Goal: Information Seeking & Learning: Learn about a topic

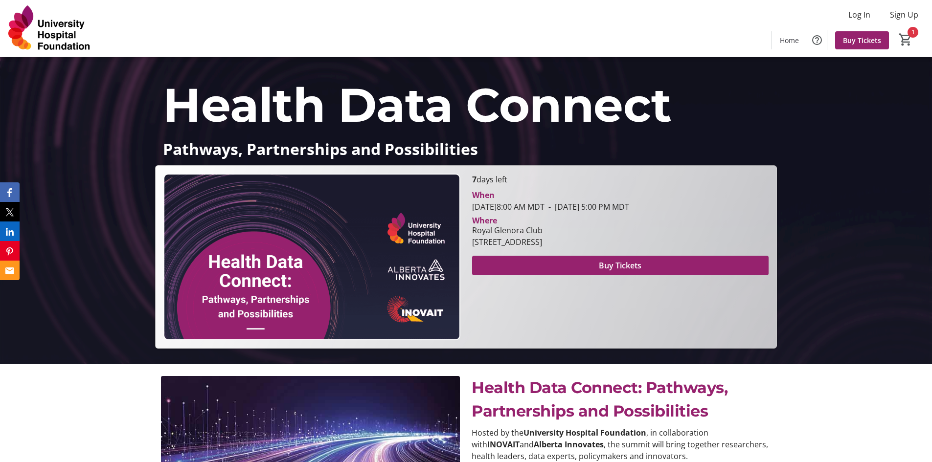
scroll to position [147, 0]
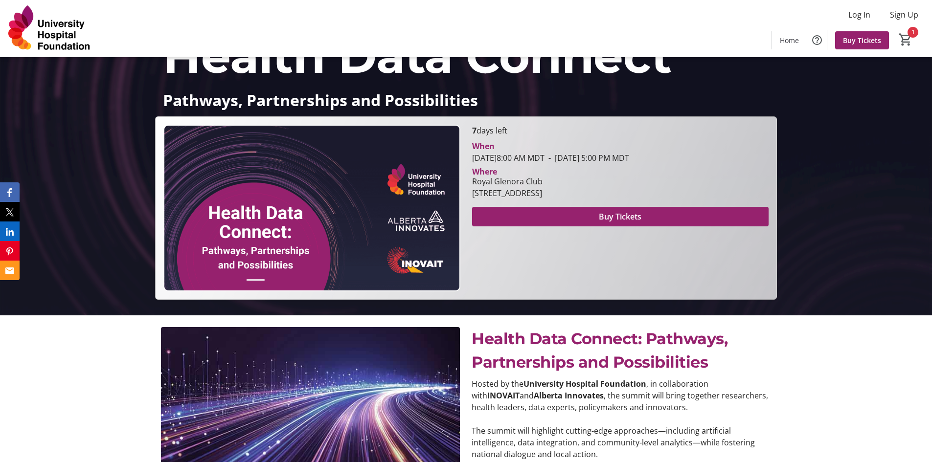
click at [556, 389] on p "Hosted by the University Hospital Foundation , in collaboration with INOVAIT an…" at bounding box center [621, 395] width 299 height 35
drag, startPoint x: 560, startPoint y: 397, endPoint x: 472, endPoint y: 376, distance: 90.5
click at [472, 376] on div "Health Data Connect: Pathways, Partnerships and Possibilities Hosted by the Uni…" at bounding box center [621, 393] width 299 height 133
copy p "Hosted by the University Hospital Foundation , in collaboration with INOVAIT an…"
click at [619, 397] on p "Hosted by the University Hospital Foundation , in collaboration with INOVAIT an…" at bounding box center [621, 395] width 299 height 35
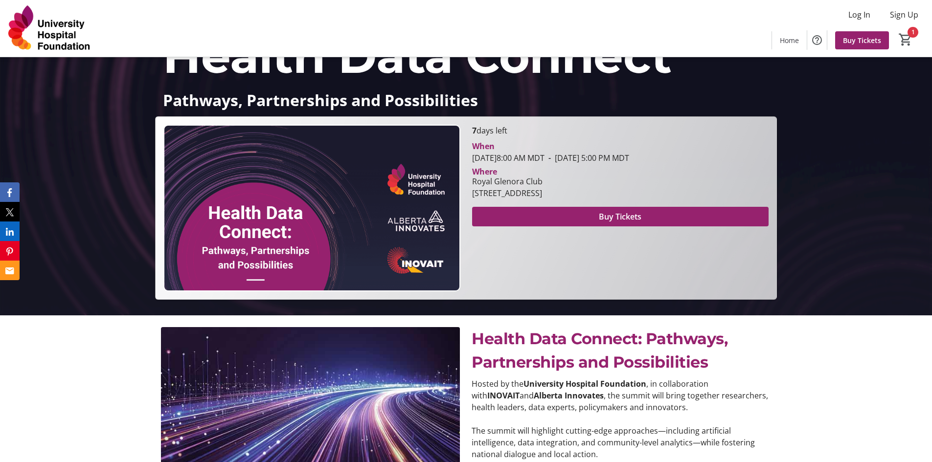
click at [675, 404] on p "Hosted by the University Hospital Foundation , in collaboration with INOVAIT an…" at bounding box center [621, 395] width 299 height 35
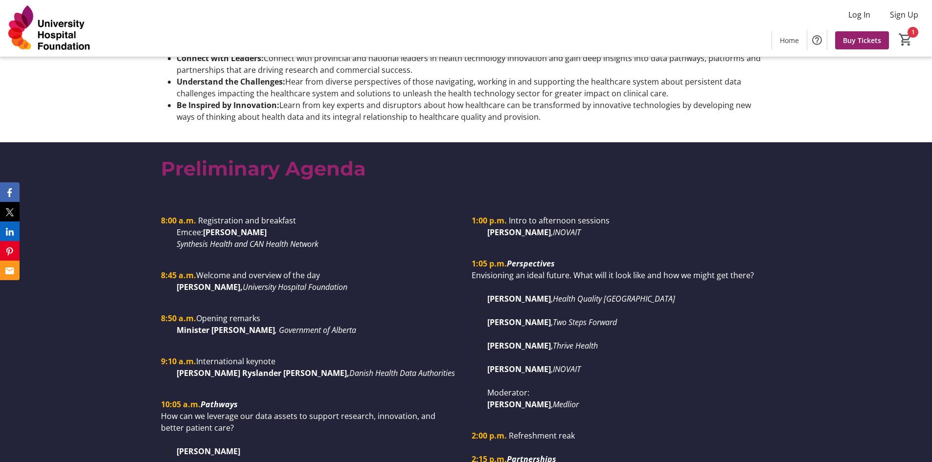
scroll to position [734, 0]
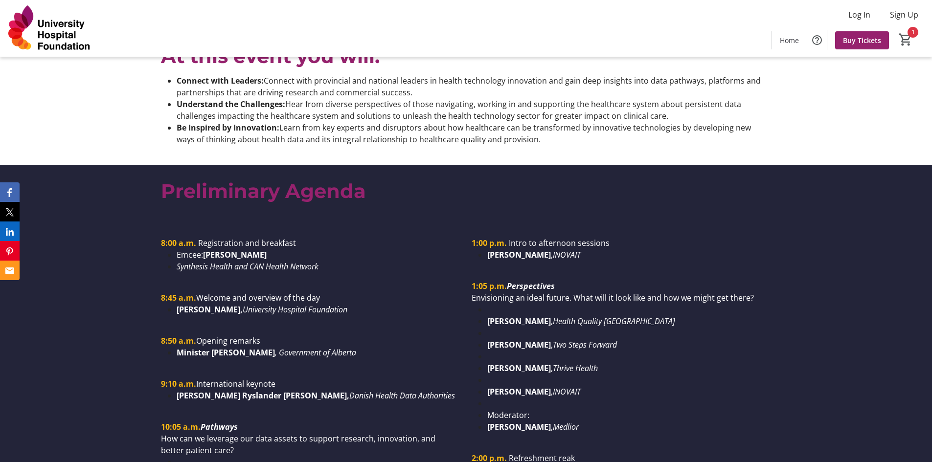
click at [487, 363] on li "[PERSON_NAME] , Thrive Health" at bounding box center [628, 369] width 283 height 12
drag, startPoint x: 188, startPoint y: 340, endPoint x: 338, endPoint y: 340, distance: 149.7
click at [338, 347] on li "Minister [PERSON_NAME] , Government of Alberta" at bounding box center [318, 353] width 283 height 12
click at [225, 347] on strong "Minister [PERSON_NAME]" at bounding box center [226, 352] width 98 height 11
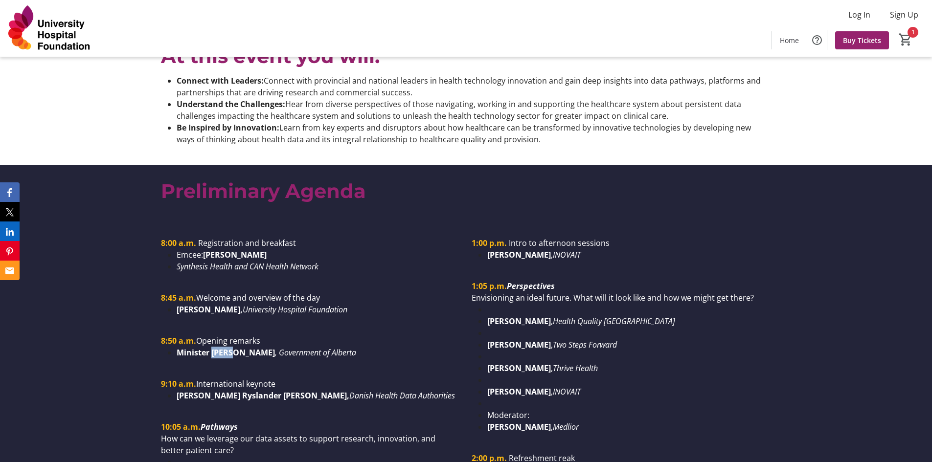
click at [225, 347] on strong "Minister [PERSON_NAME]" at bounding box center [226, 352] width 98 height 11
click at [231, 347] on li "Minister [PERSON_NAME] , Government of Alberta" at bounding box center [318, 353] width 283 height 12
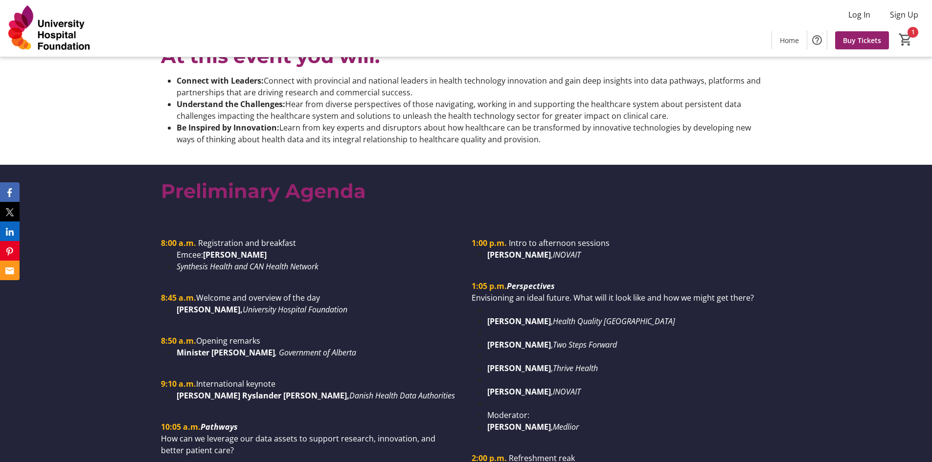
click at [233, 390] on strong "[PERSON_NAME] Ryslander [PERSON_NAME]," at bounding box center [263, 395] width 173 height 11
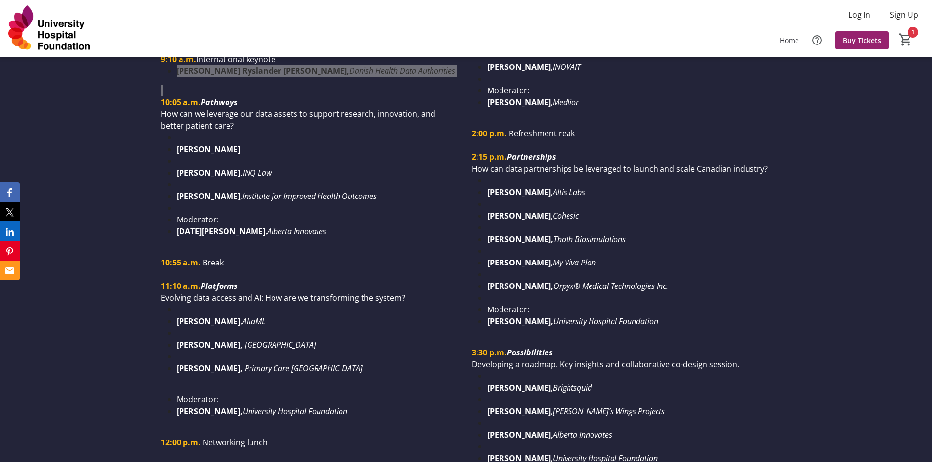
scroll to position [1076, 0]
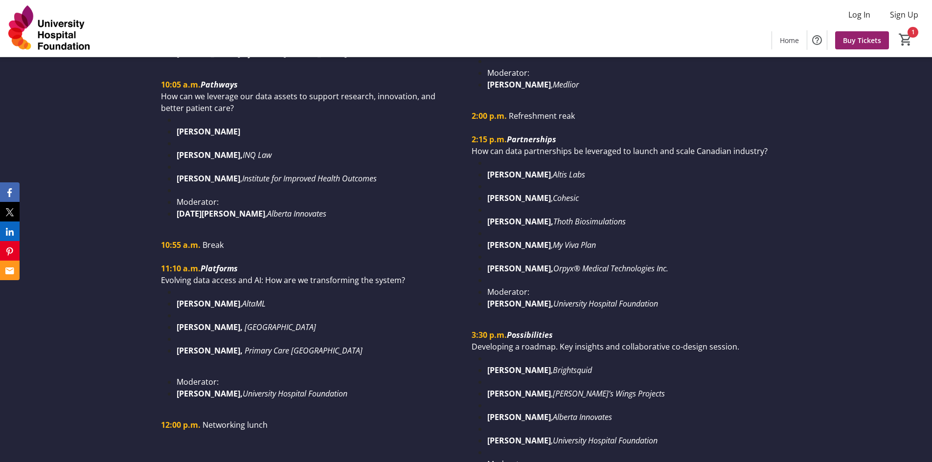
click at [845, 290] on div "8:00 a.m. Registration and breakfast Emcee: [PERSON_NAME] Synthesis Health and …" at bounding box center [466, 245] width 932 height 732
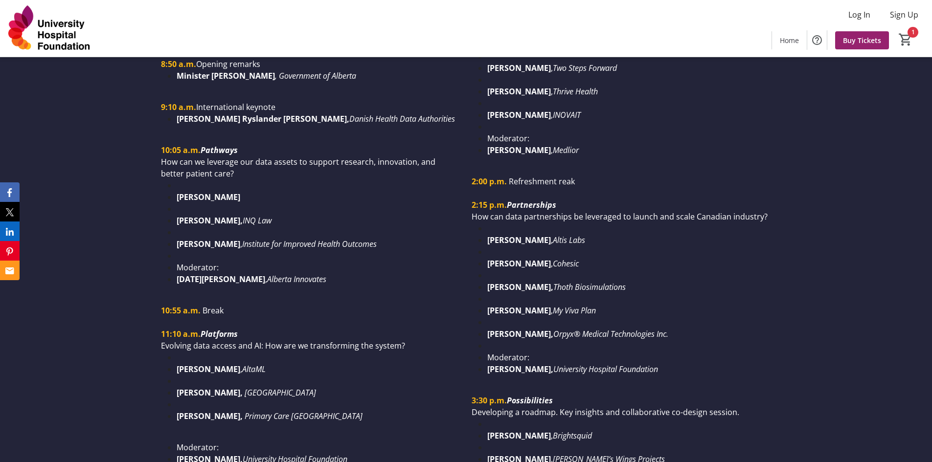
scroll to position [1027, 0]
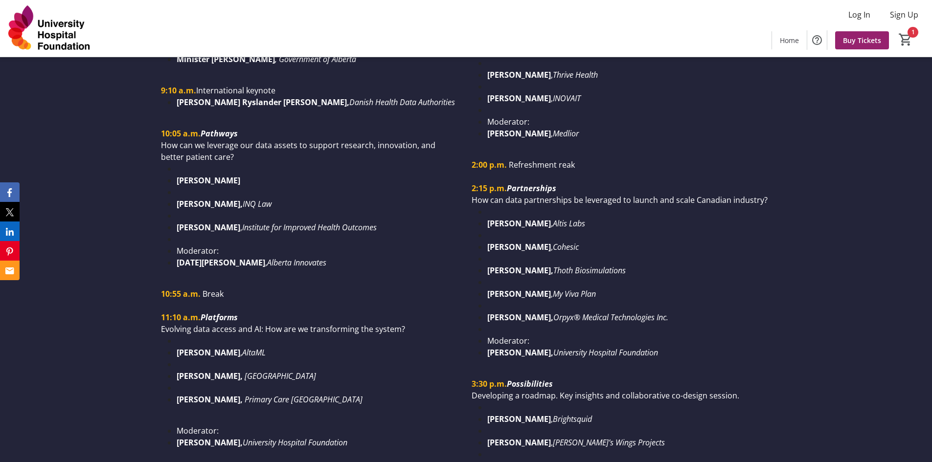
click at [426, 347] on li "[PERSON_NAME] , AltaML" at bounding box center [318, 353] width 283 height 12
